Goal: Task Accomplishment & Management: Use online tool/utility

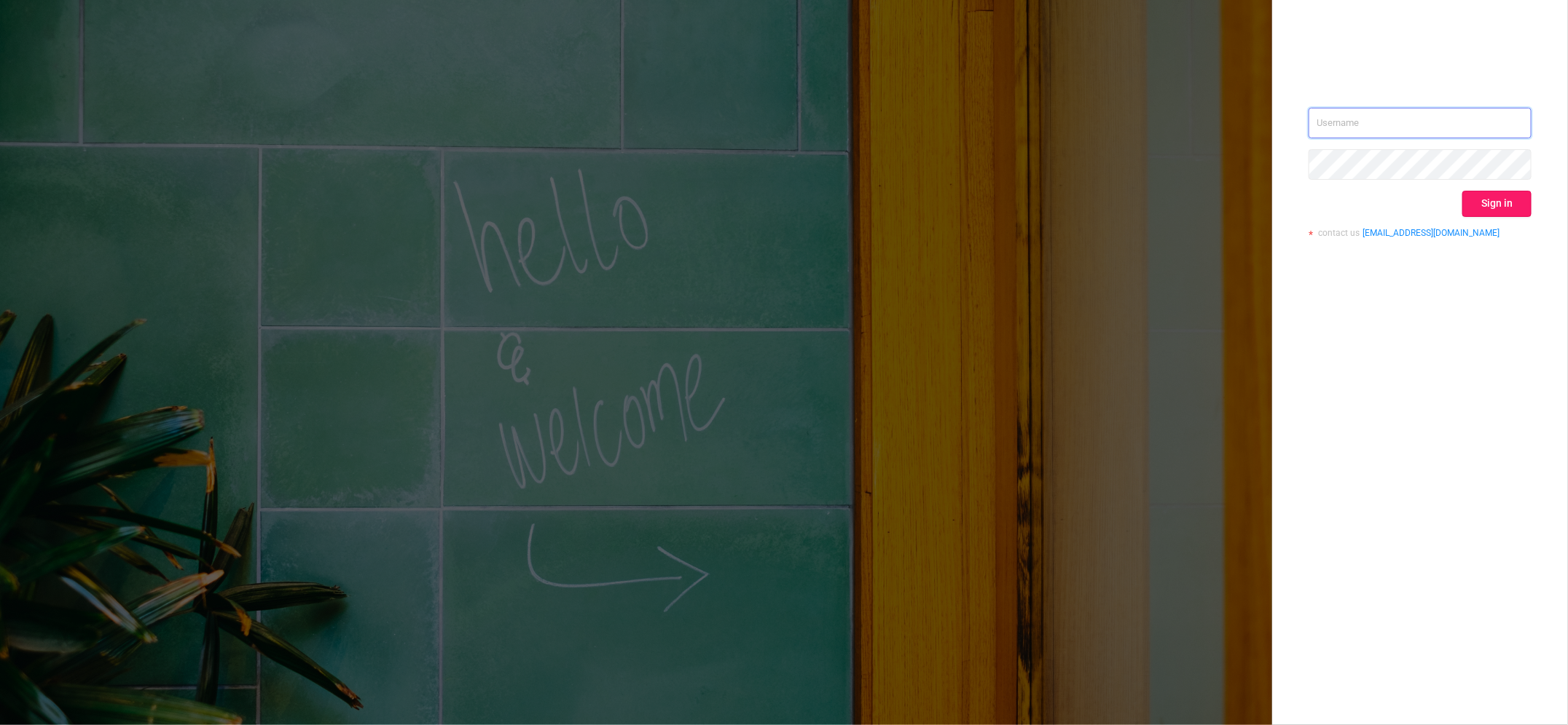
type input "[PERSON_NAME][EMAIL_ADDRESS][DOMAIN_NAME]"
click at [1500, 206] on button "Sign in" at bounding box center [1497, 204] width 69 height 26
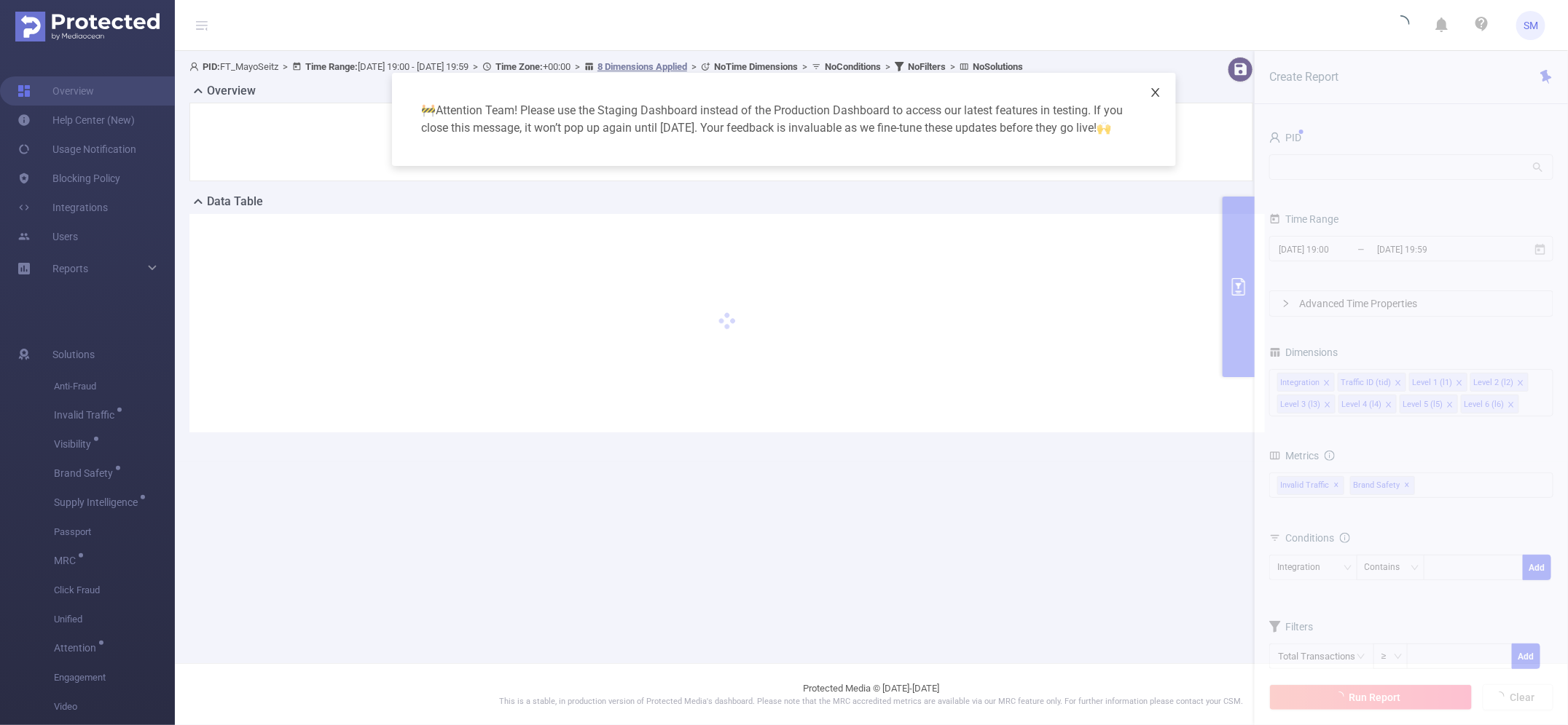
click at [1155, 89] on icon "icon: close" at bounding box center [1155, 92] width 12 height 12
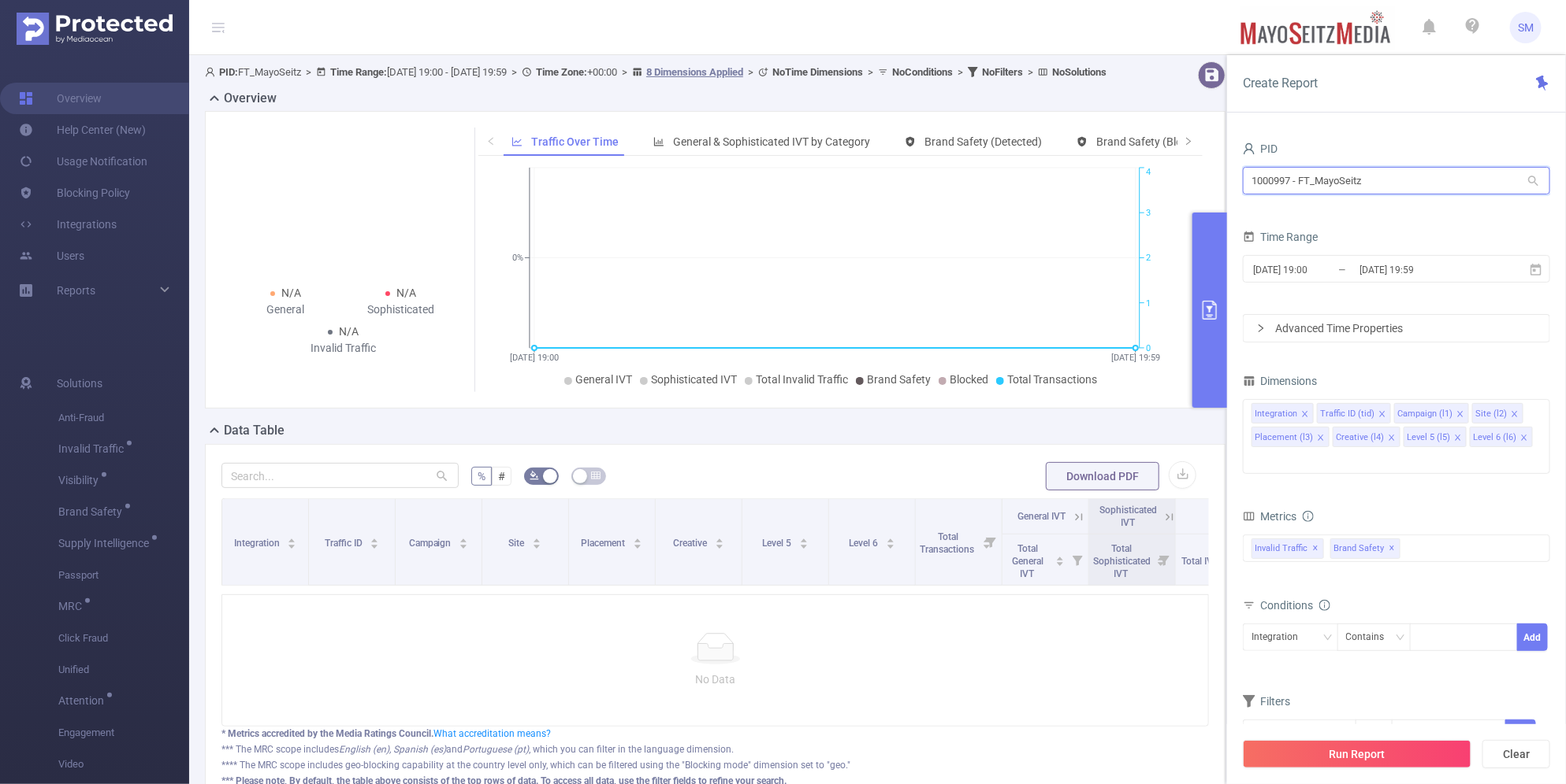
drag, startPoint x: 1376, startPoint y: 187, endPoint x: 1208, endPoint y: 178, distance: 168.2
click at [1208, 178] on section "PID: FT_MayoSeitz > Time Range: [DATE] 19:00 - [DATE] 19:59 > Time Zone: +00:00…" at bounding box center [876, 454] width 1376 height 799
type input "d"
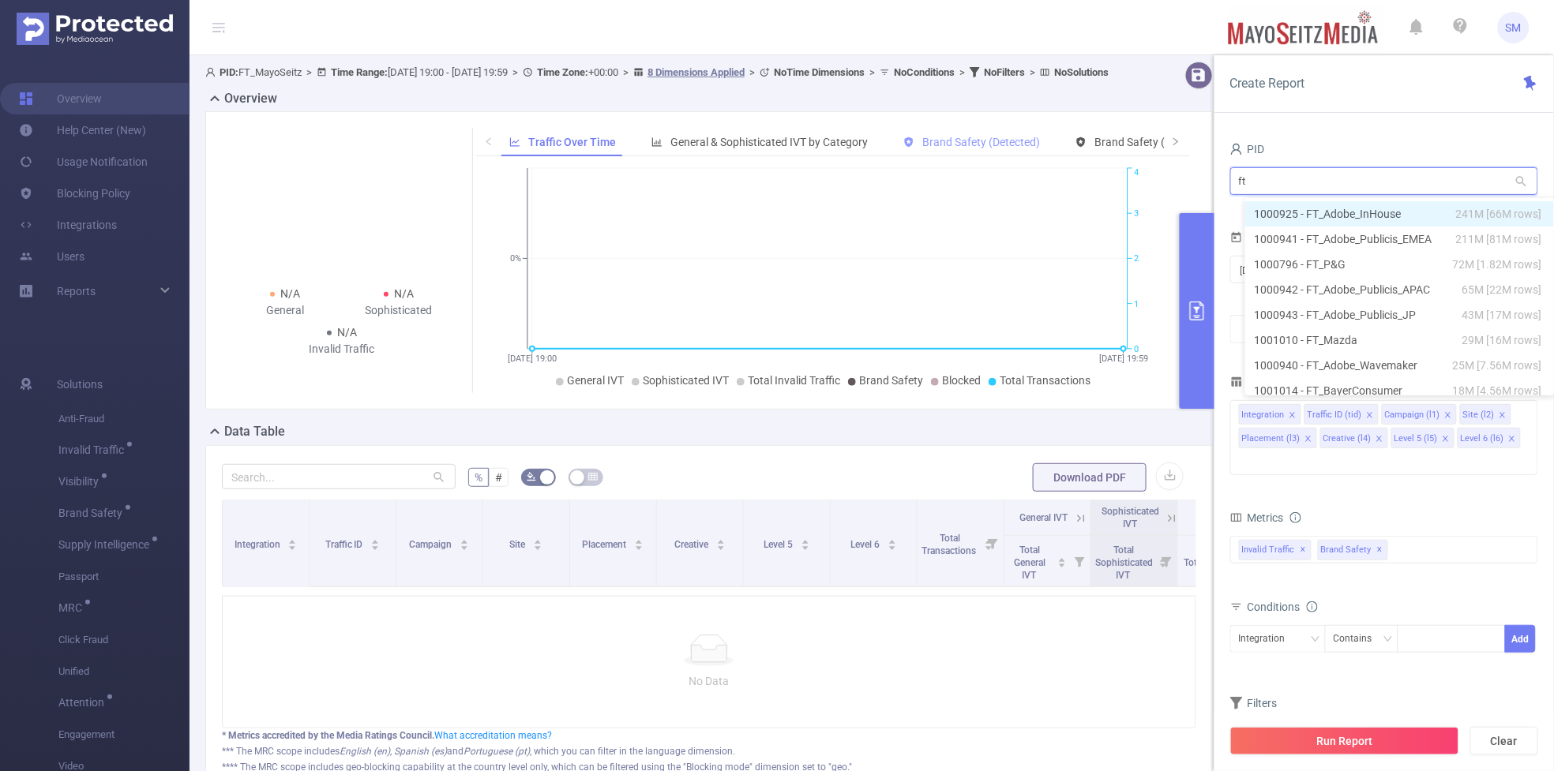
type input "f"
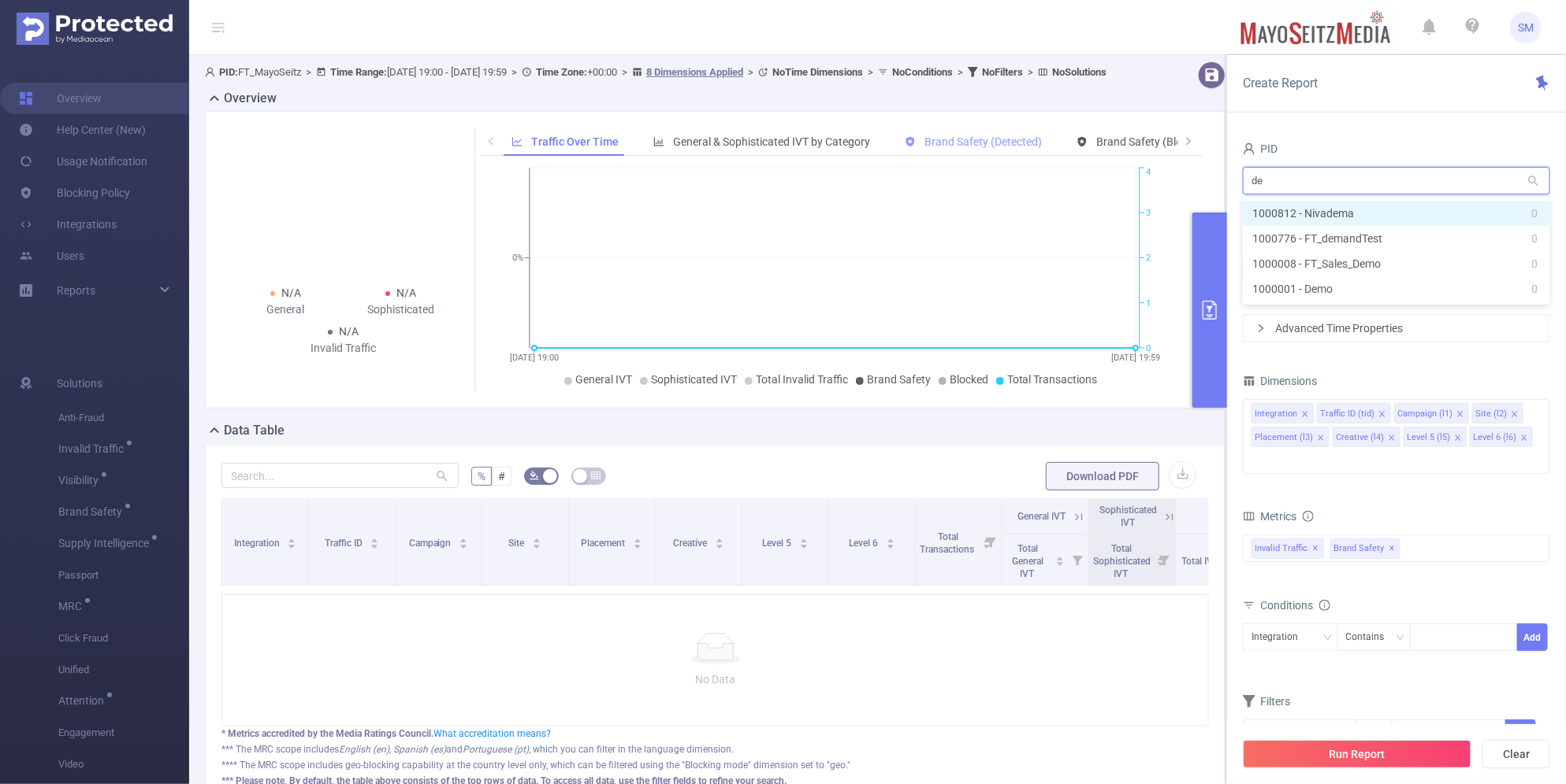
type input "dem"
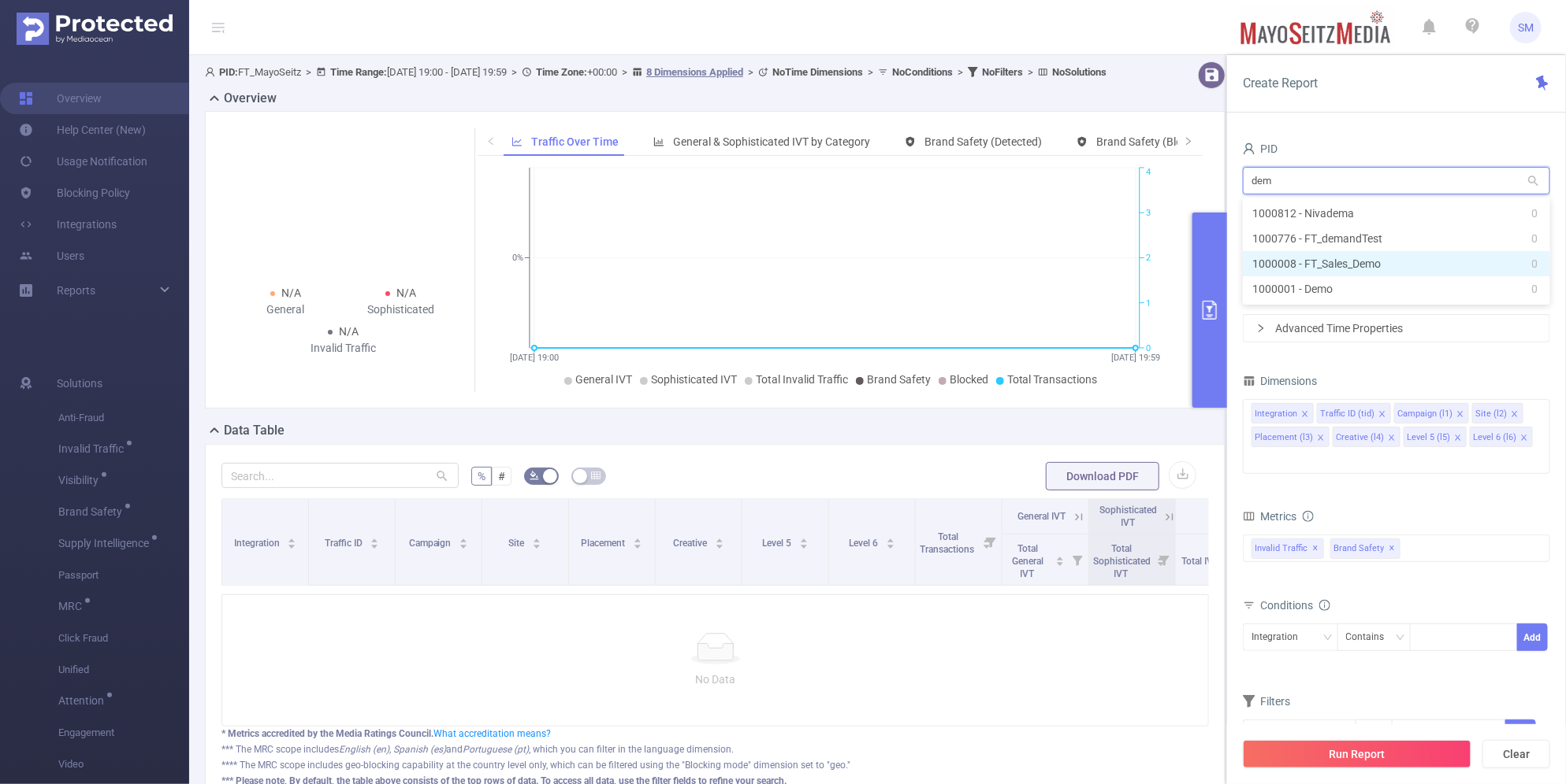
click at [1375, 260] on li "1000008 - FT_Sales_Demo 0" at bounding box center [1396, 263] width 307 height 25
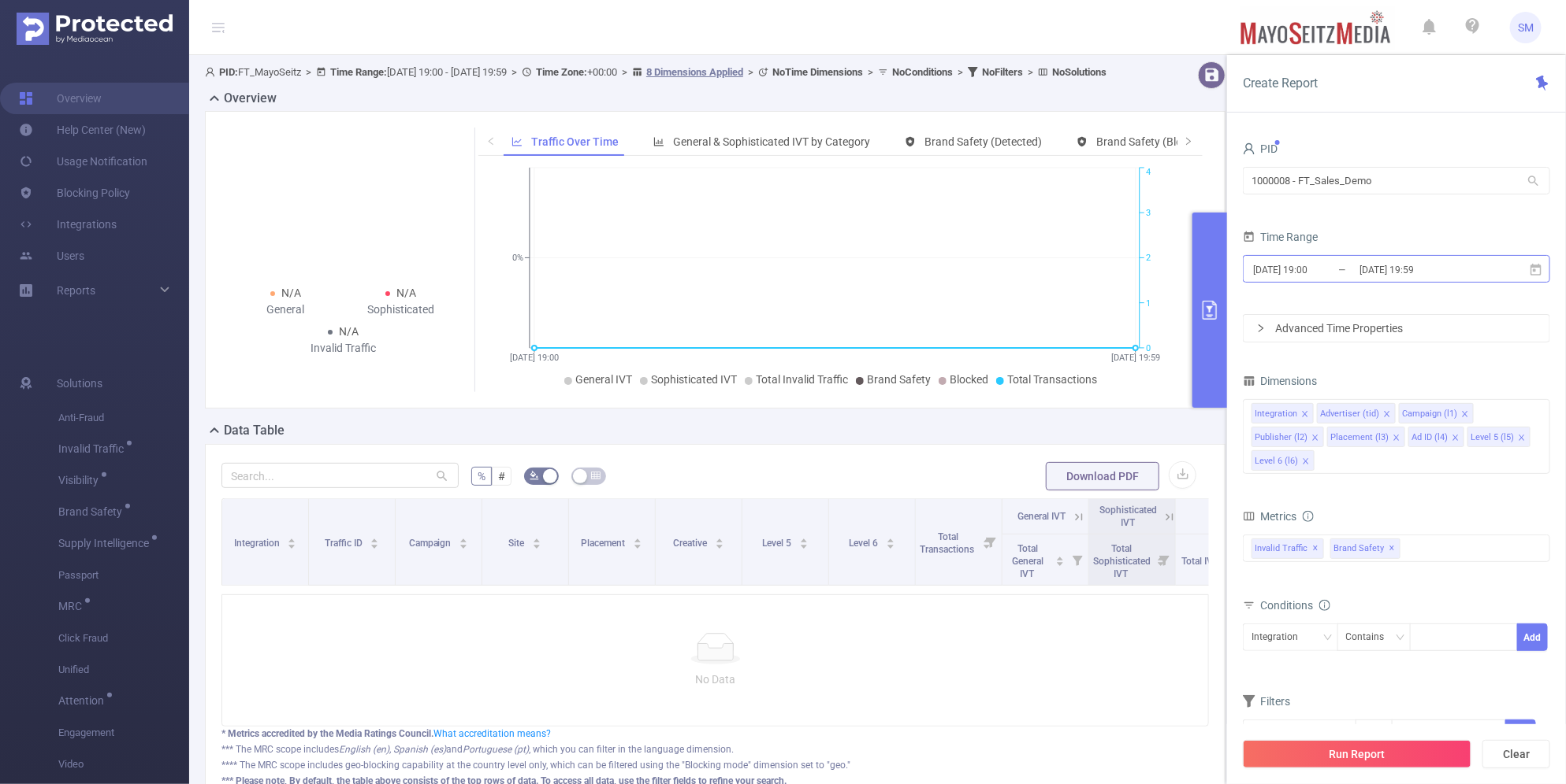
click at [1399, 279] on input "[DATE] 19:59" at bounding box center [1421, 269] width 128 height 21
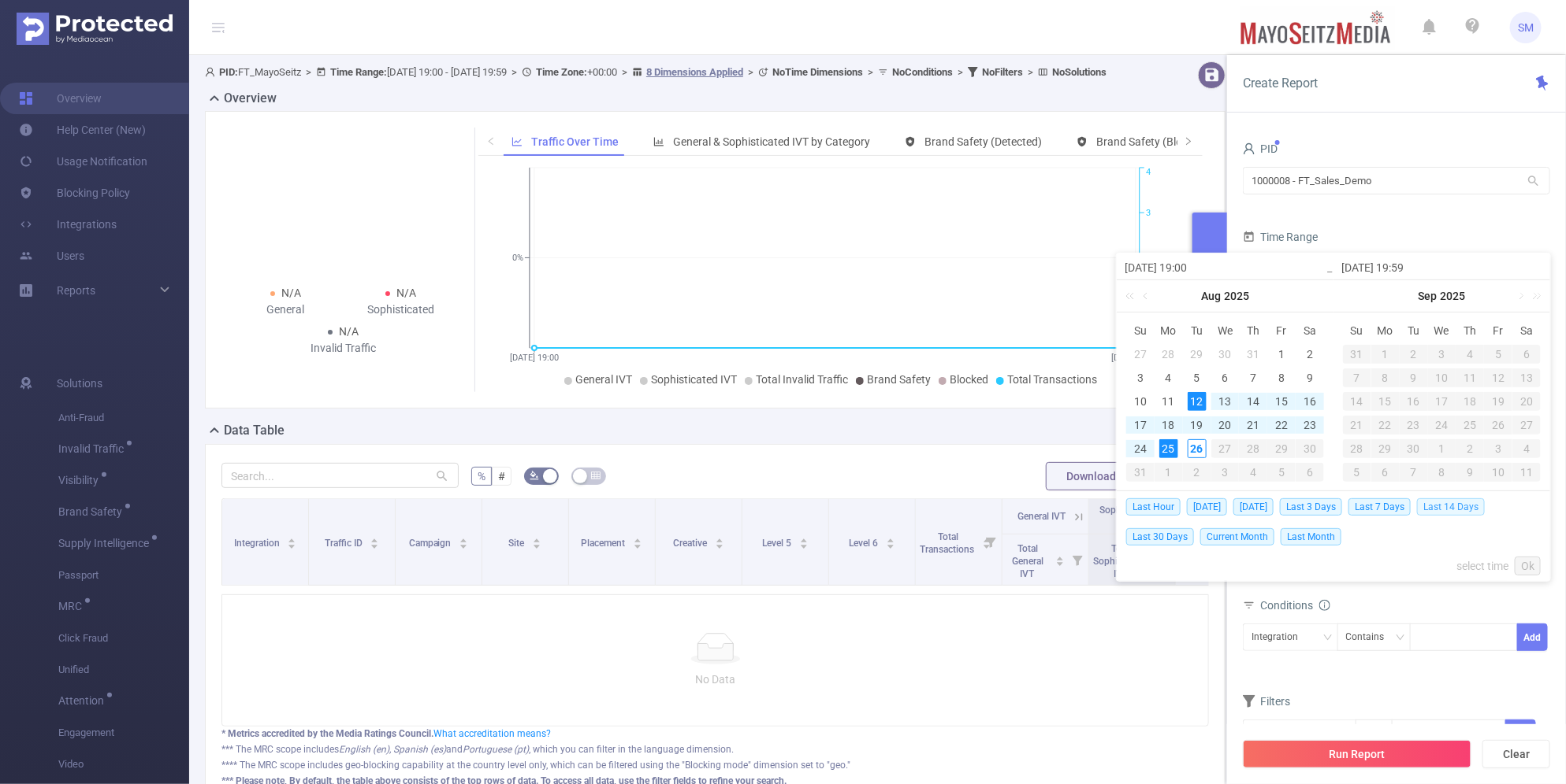
click at [1454, 507] on span "Last 14 Days" at bounding box center [1451, 507] width 68 height 17
type input "[DATE] 00:00"
type input "[DATE] 23:59"
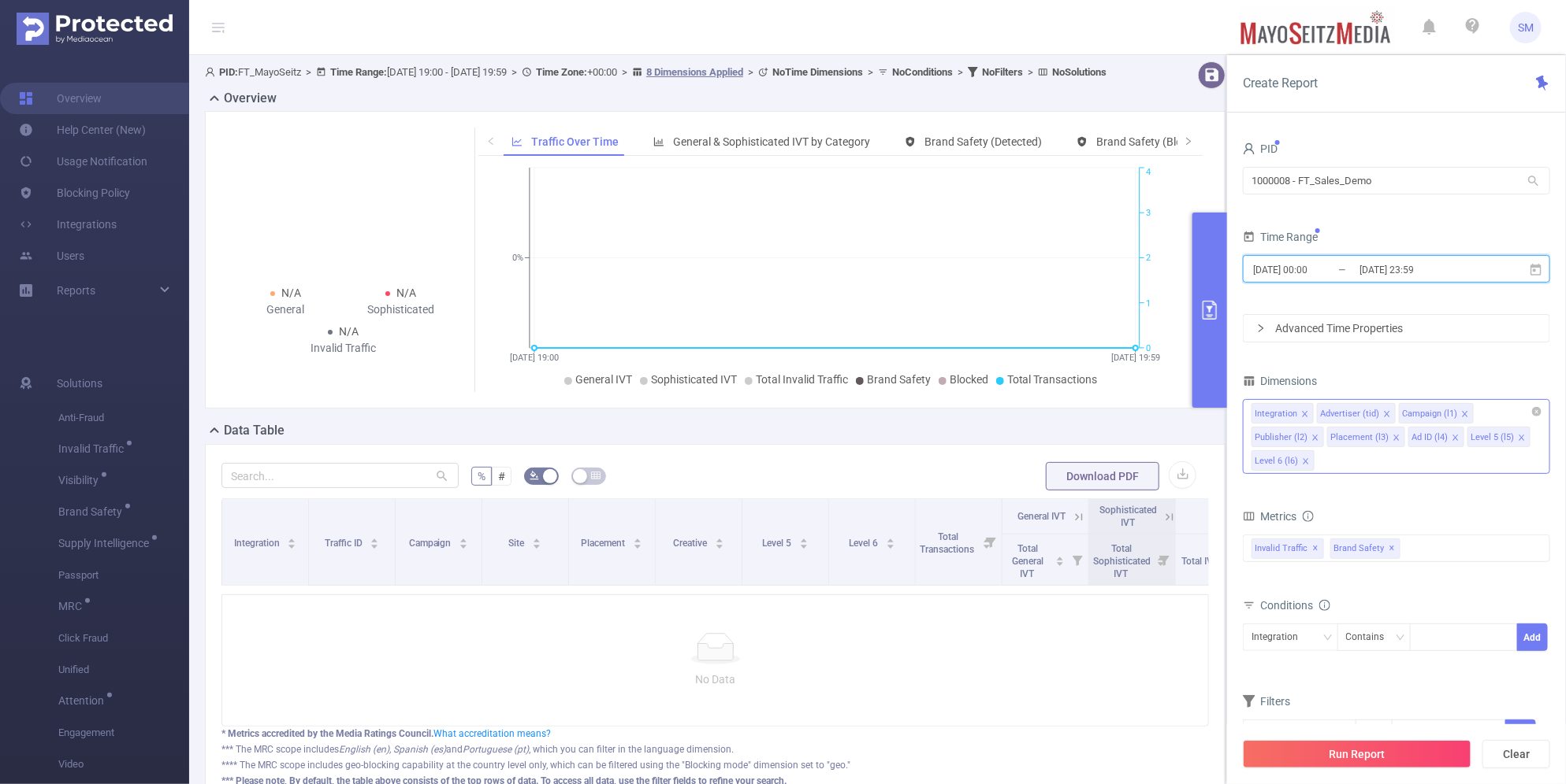
click at [1518, 439] on icon "icon: close" at bounding box center [1521, 438] width 6 height 6
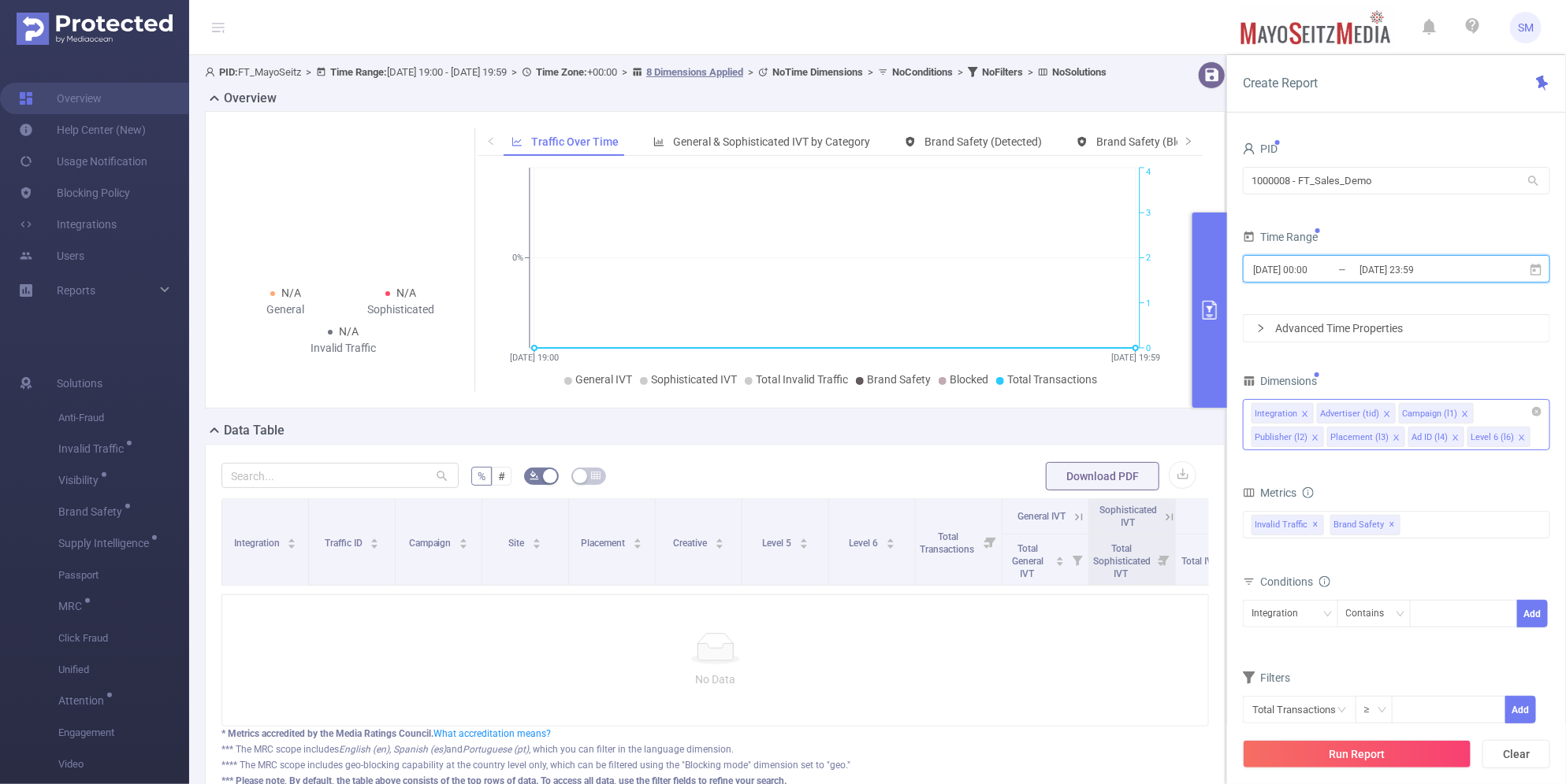
click at [1519, 441] on icon "icon: close" at bounding box center [1522, 438] width 8 height 8
click at [1392, 756] on button "Run Report" at bounding box center [1356, 754] width 229 height 28
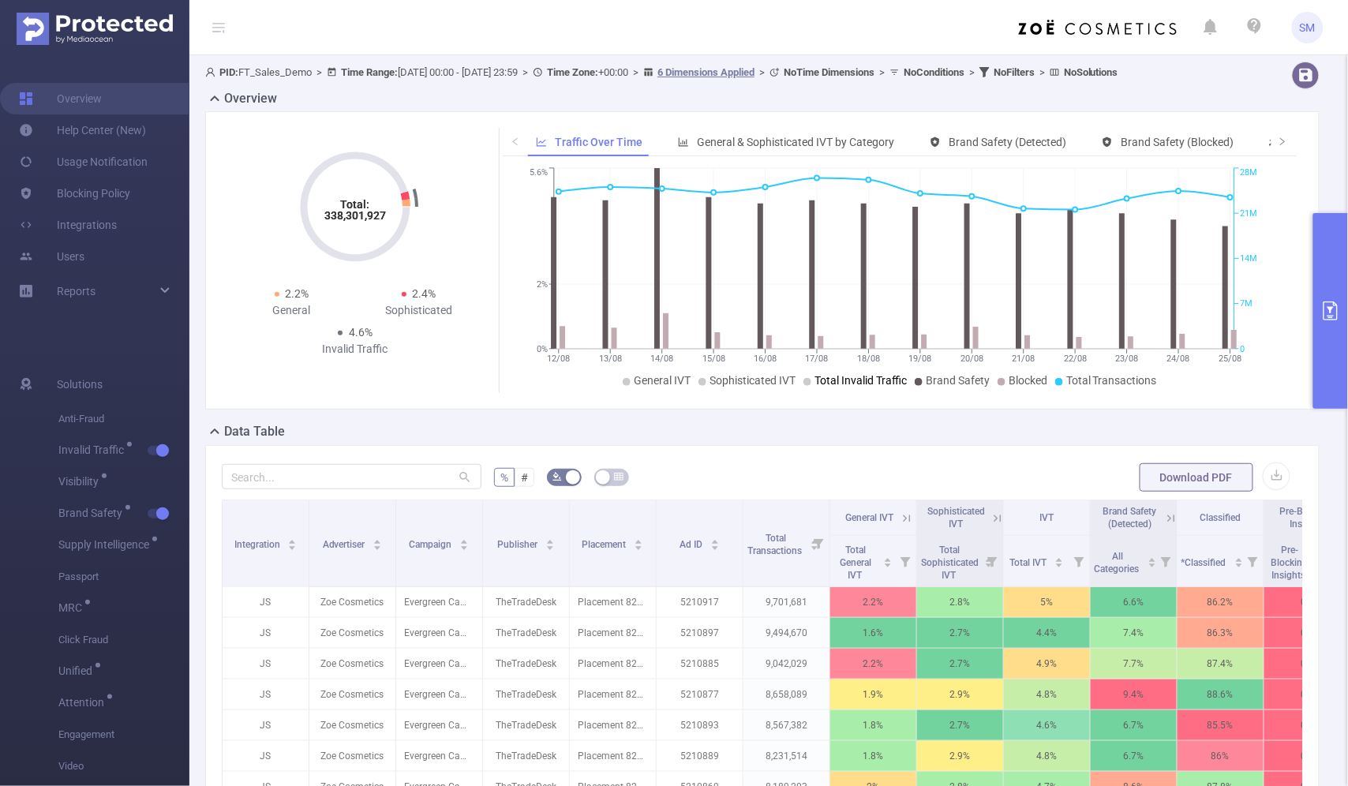
click at [806, 386] on icon at bounding box center [808, 382] width 8 height 8
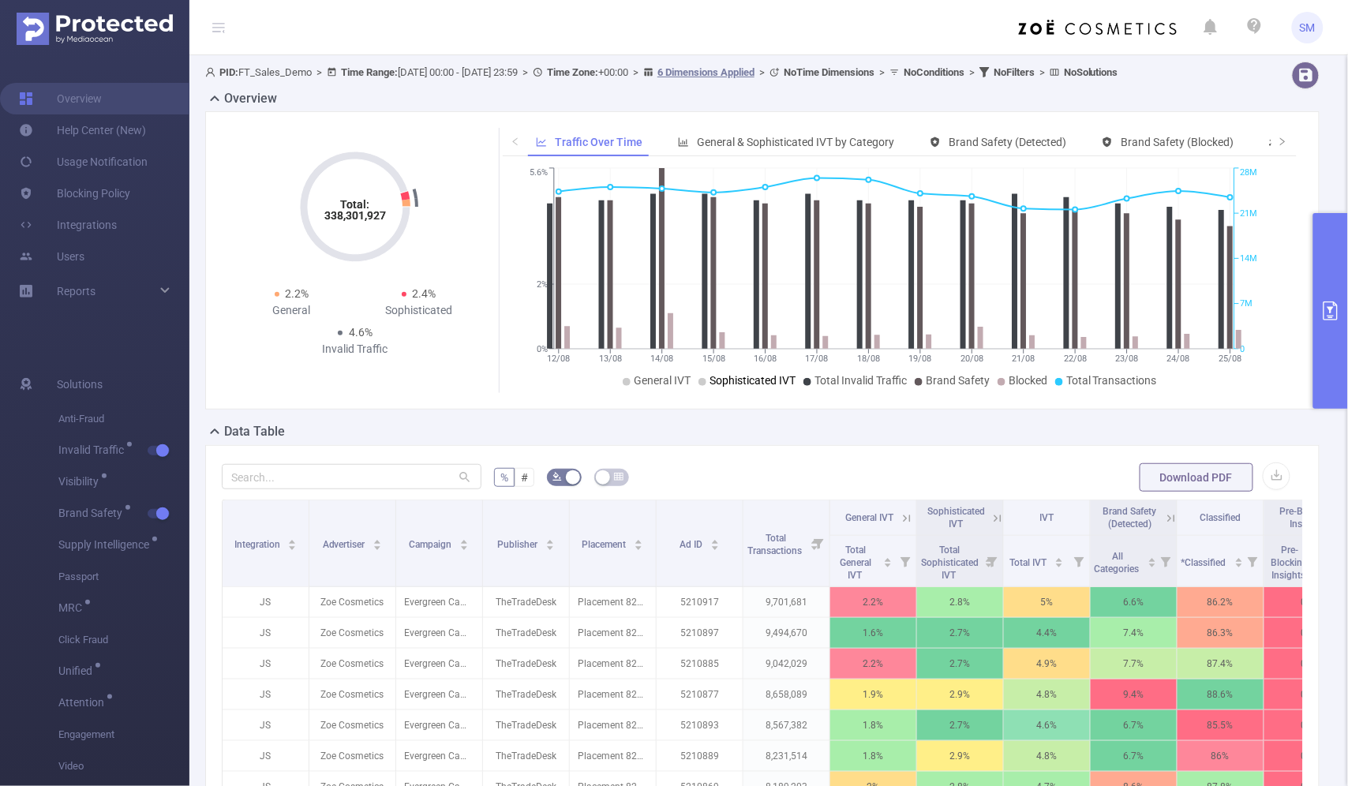
click at [699, 386] on icon at bounding box center [703, 382] width 8 height 8
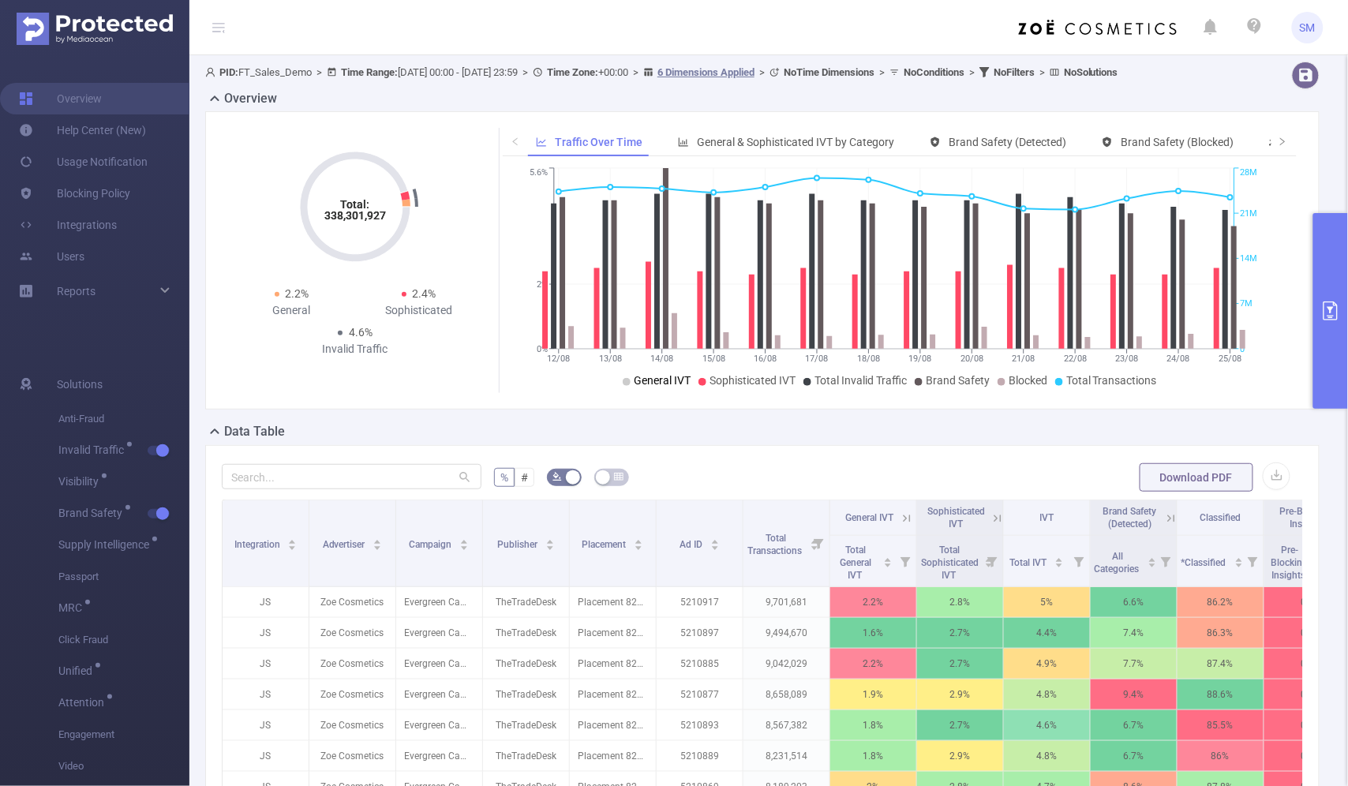
click at [636, 387] on span "General IVT" at bounding box center [662, 380] width 57 height 13
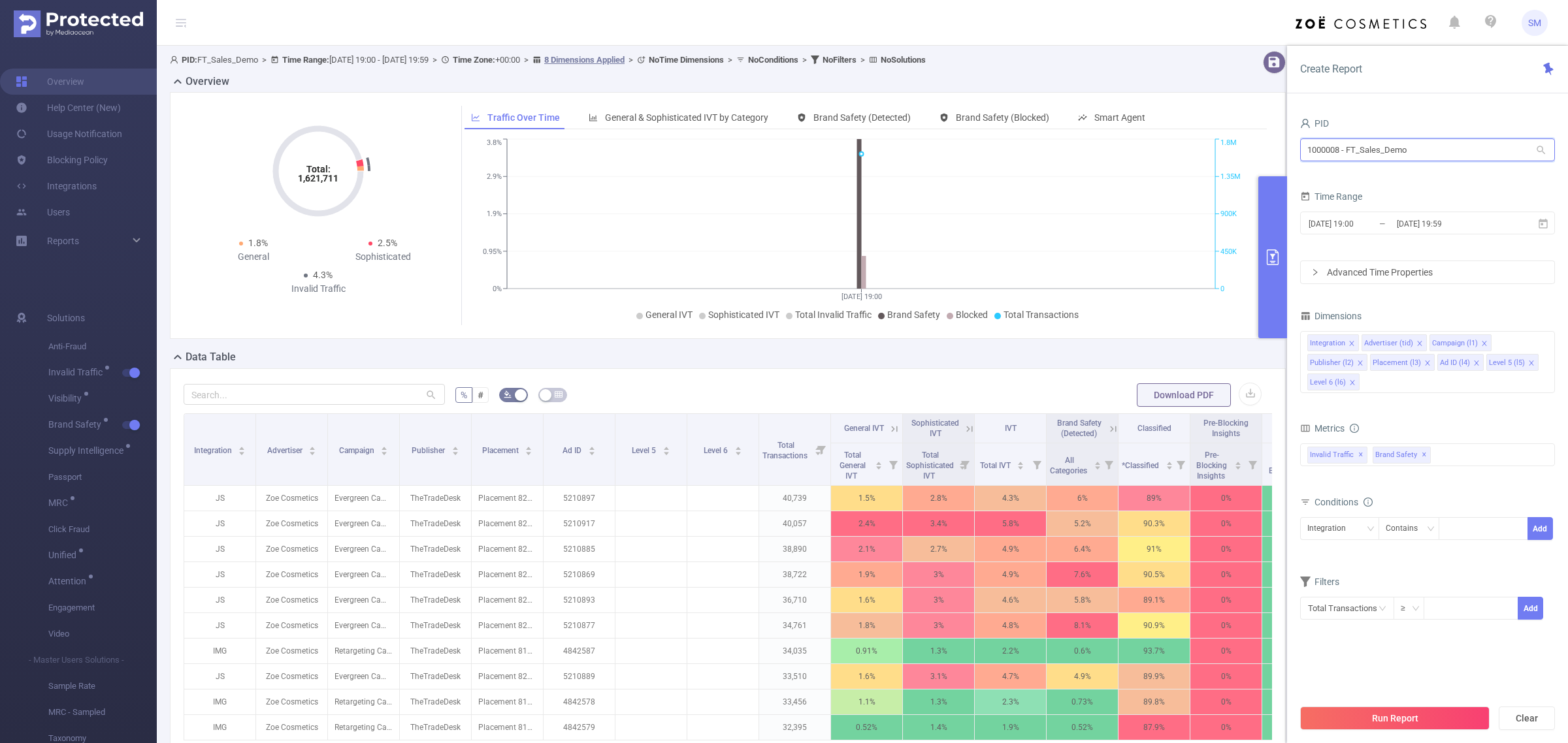
drag, startPoint x: 1409, startPoint y: 149, endPoint x: 1172, endPoint y: 119, distance: 238.9
click at [1172, 119] on section "PID: FT_Sales_Demo > Time Range: 2025-08-26 19:00 - 2025-08-26 19:59 > Time Zon…" at bounding box center [861, 470] width 1411 height 850
type input "ibm"
click at [1411, 174] on li "1001070 - EightBar_IBM_Sandbox 0" at bounding box center [1427, 176] width 255 height 21
drag, startPoint x: 1340, startPoint y: 151, endPoint x: 1325, endPoint y: 151, distance: 15.0
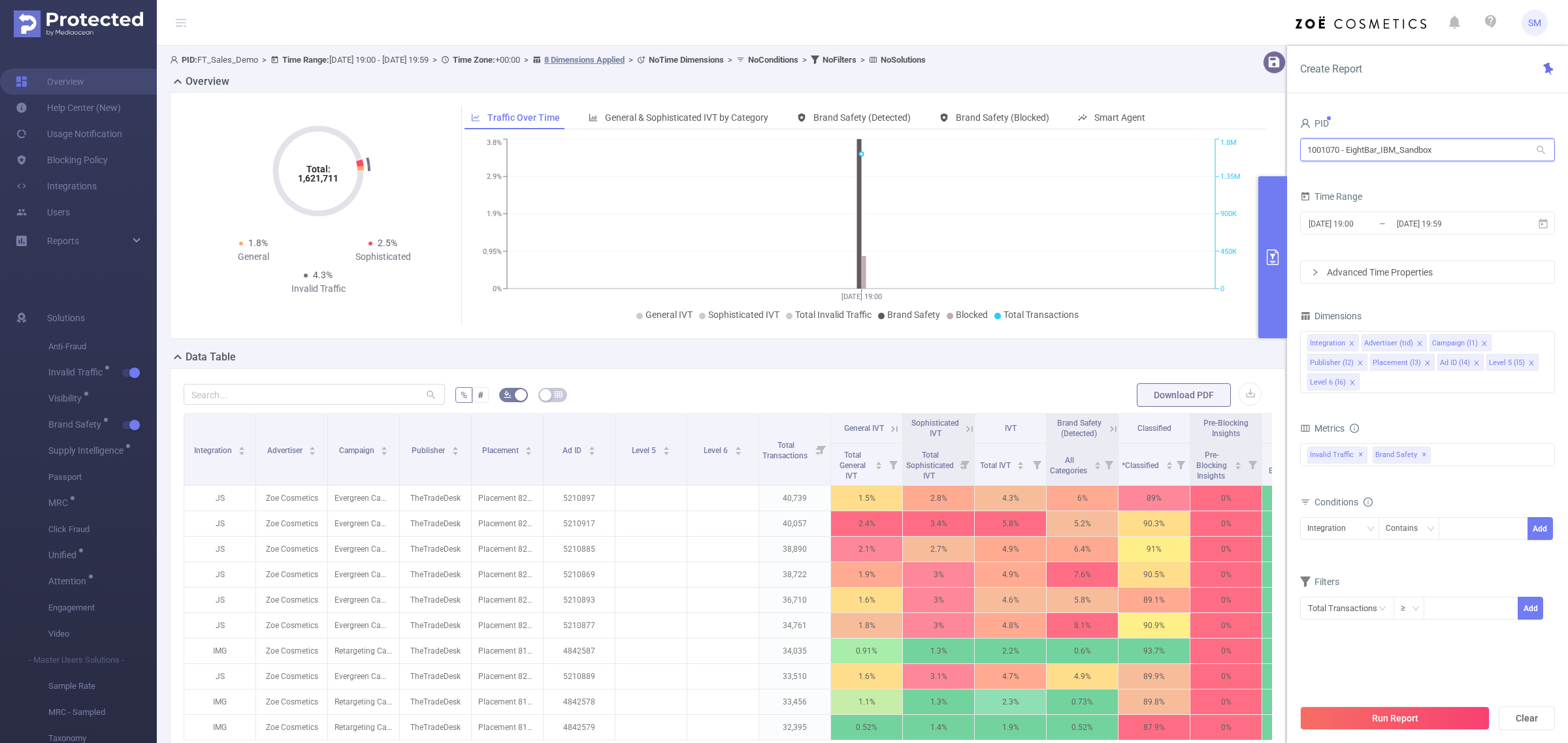
click at [1325, 151] on input "1001070 - EightBar_IBM_Sandbox" at bounding box center [1427, 150] width 255 height 23
drag, startPoint x: 1436, startPoint y: 151, endPoint x: 1292, endPoint y: 151, distance: 144.0
click at [1292, 151] on div "PID 1001070 - EightBar_IBM_Sandbox 1001070 - EightBar_IBM_Sandbox Time Range 20…" at bounding box center [1427, 434] width 281 height 665
click at [1374, 115] on div "PID" at bounding box center [1427, 125] width 255 height 22
